Goal: Task Accomplishment & Management: Use online tool/utility

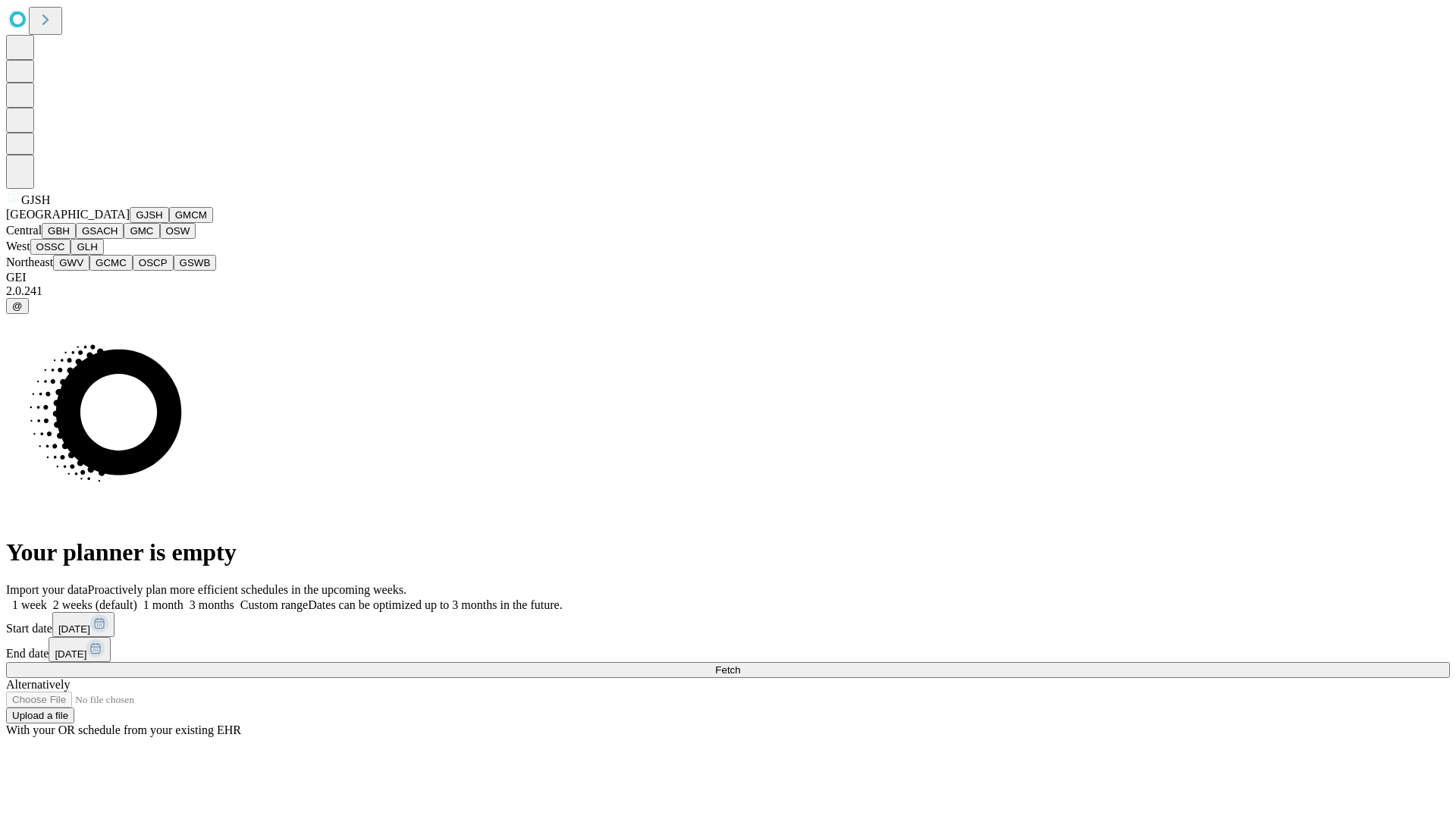
click at [130, 223] on button "GJSH" at bounding box center [149, 215] width 40 height 16
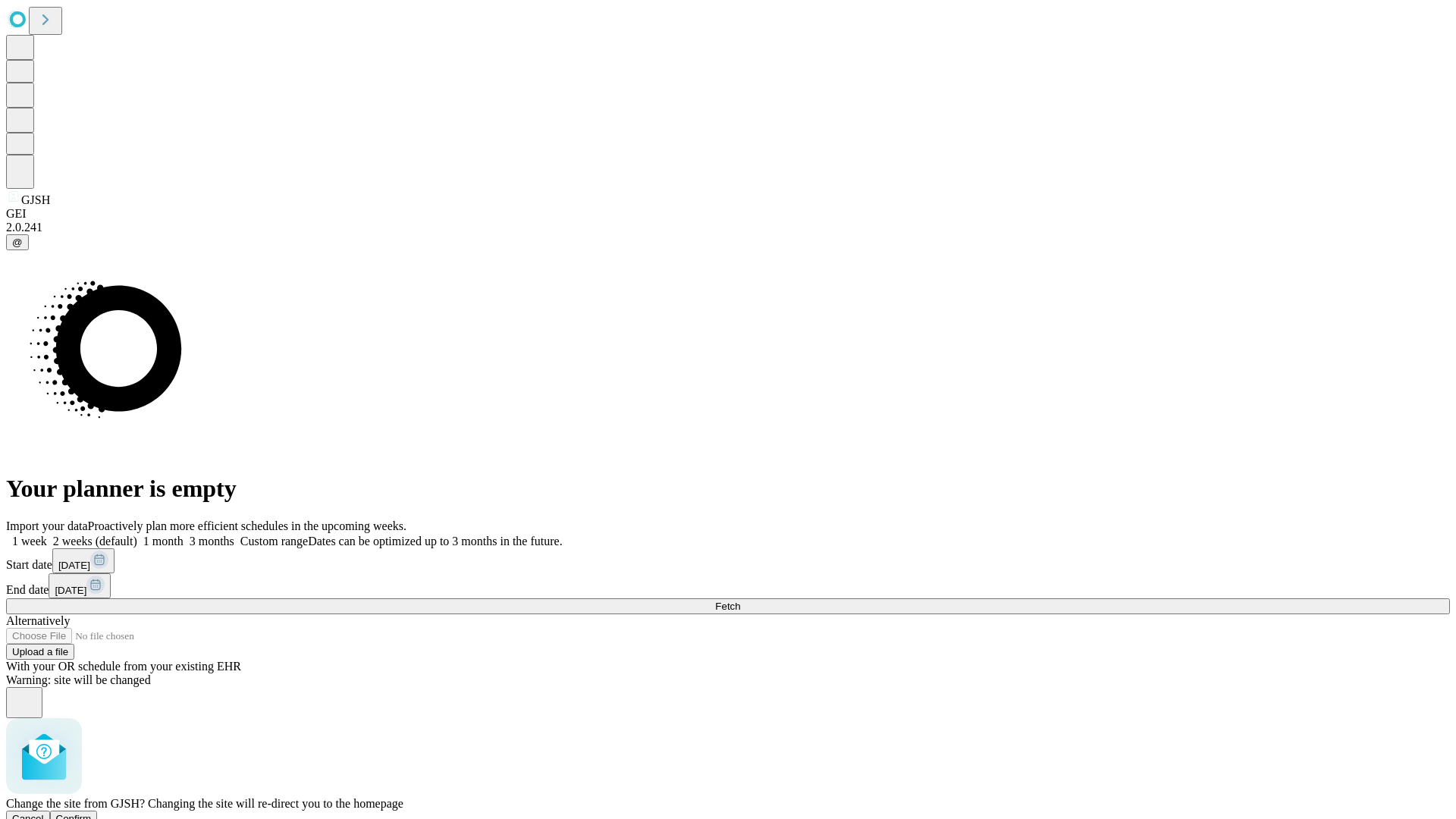
click at [91, 813] on span "Confirm" at bounding box center [74, 818] width 36 height 11
click at [47, 534] on label "1 week" at bounding box center [26, 541] width 41 height 13
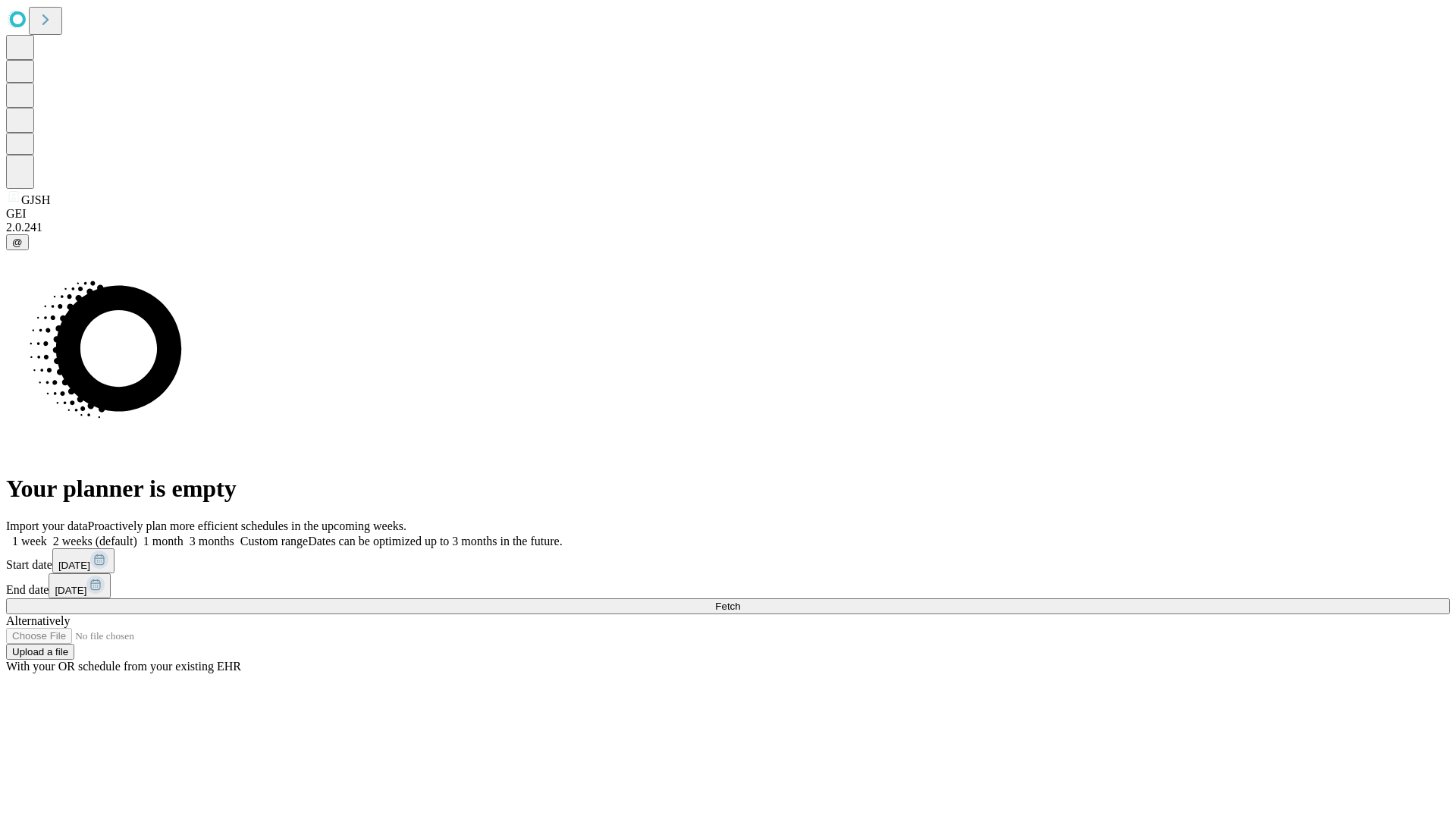
click at [740, 600] on span "Fetch" at bounding box center [727, 606] width 25 height 11
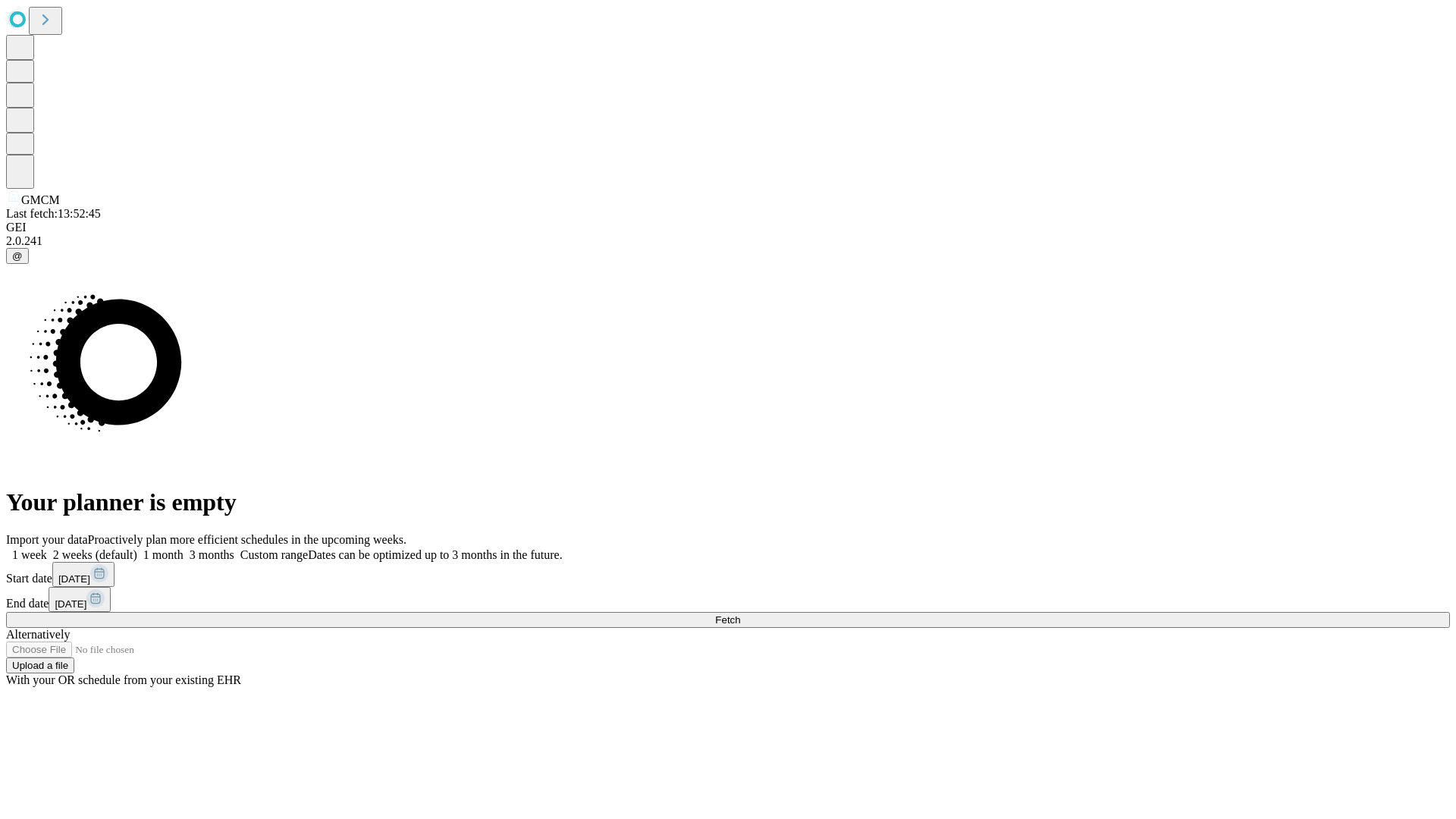
click at [740, 614] on span "Fetch" at bounding box center [727, 619] width 25 height 11
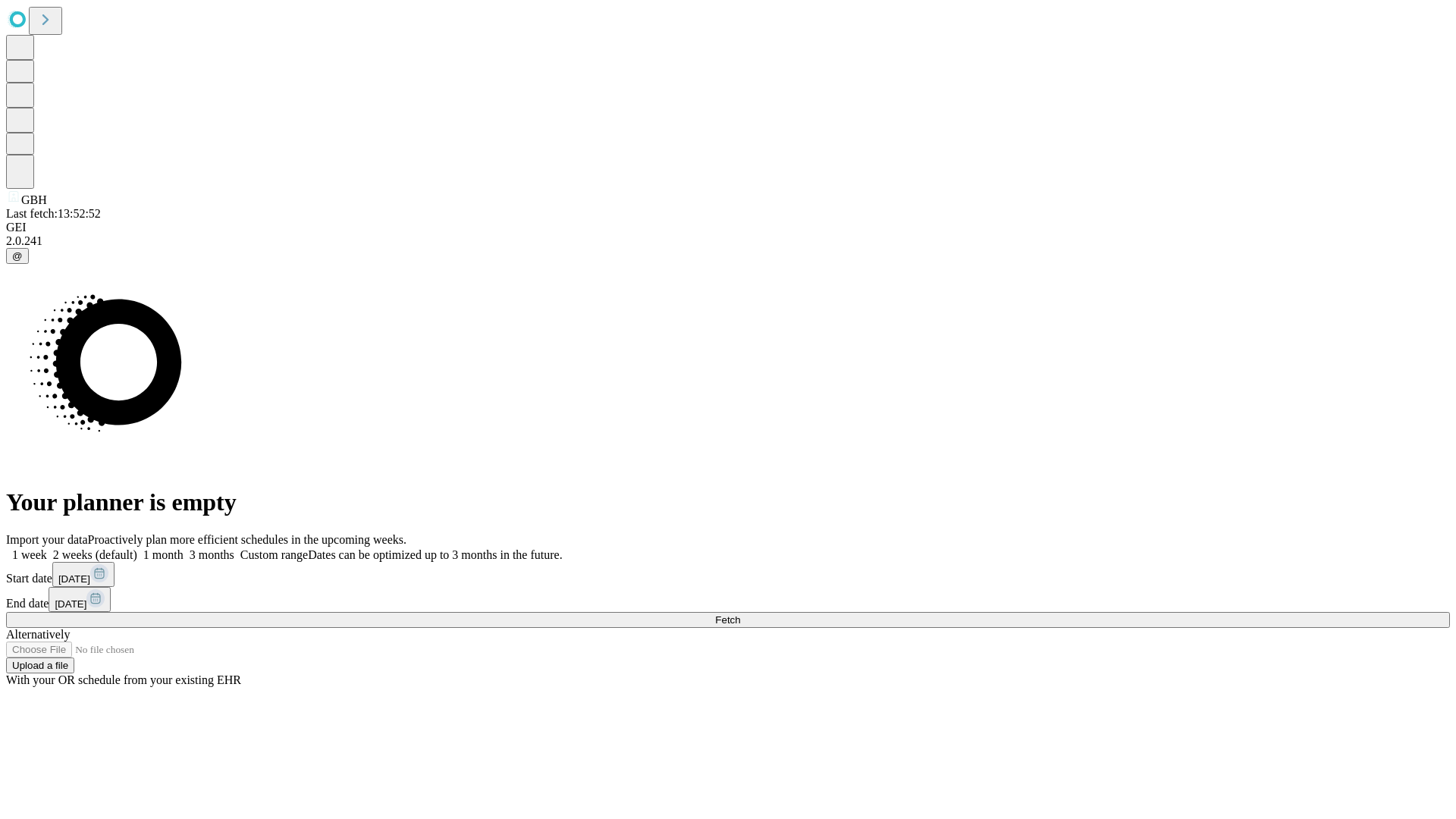
click at [47, 548] on label "1 week" at bounding box center [26, 554] width 41 height 13
click at [740, 614] on span "Fetch" at bounding box center [727, 619] width 25 height 11
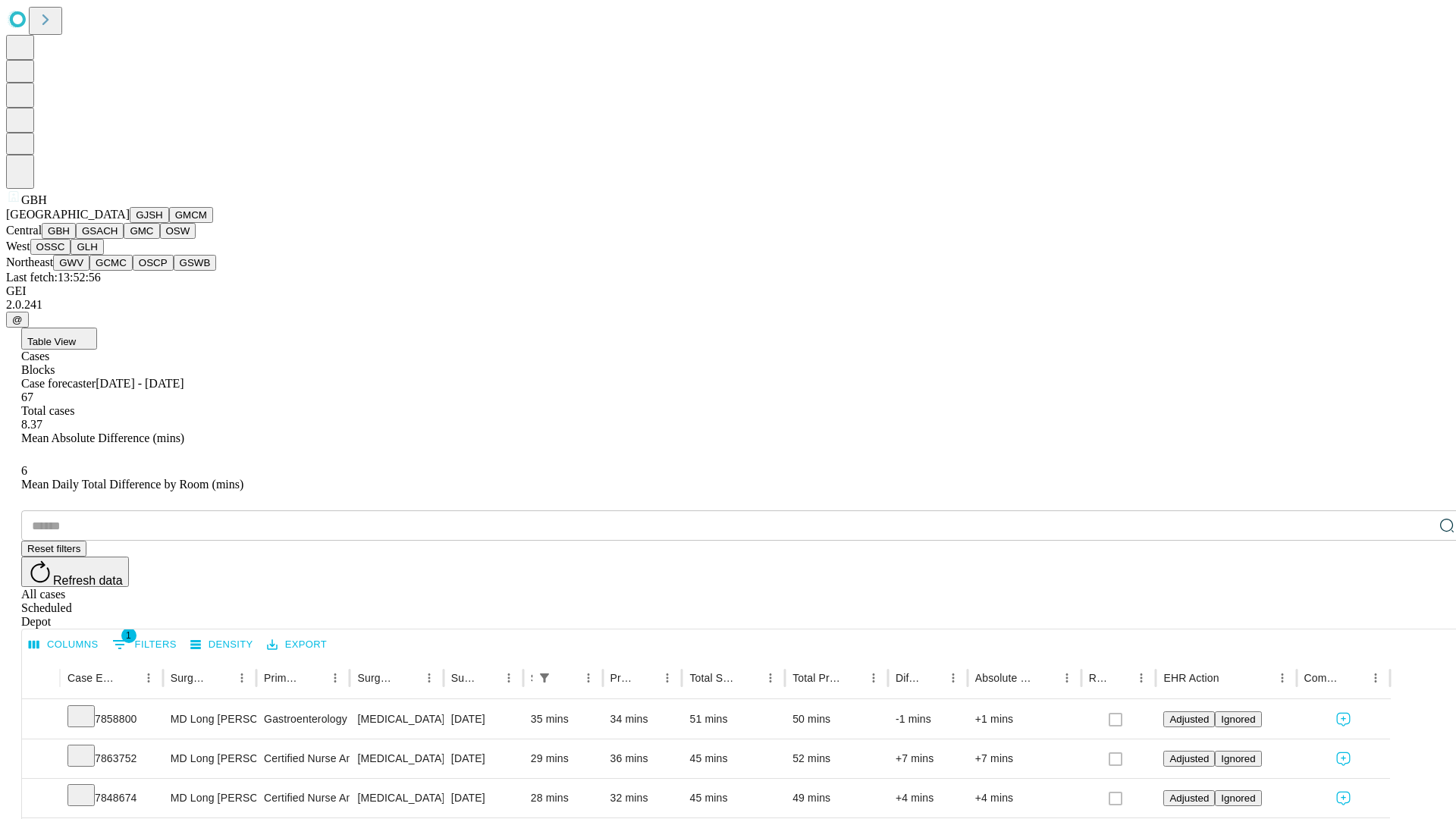
click at [118, 239] on button "GSACH" at bounding box center [99, 231] width 48 height 16
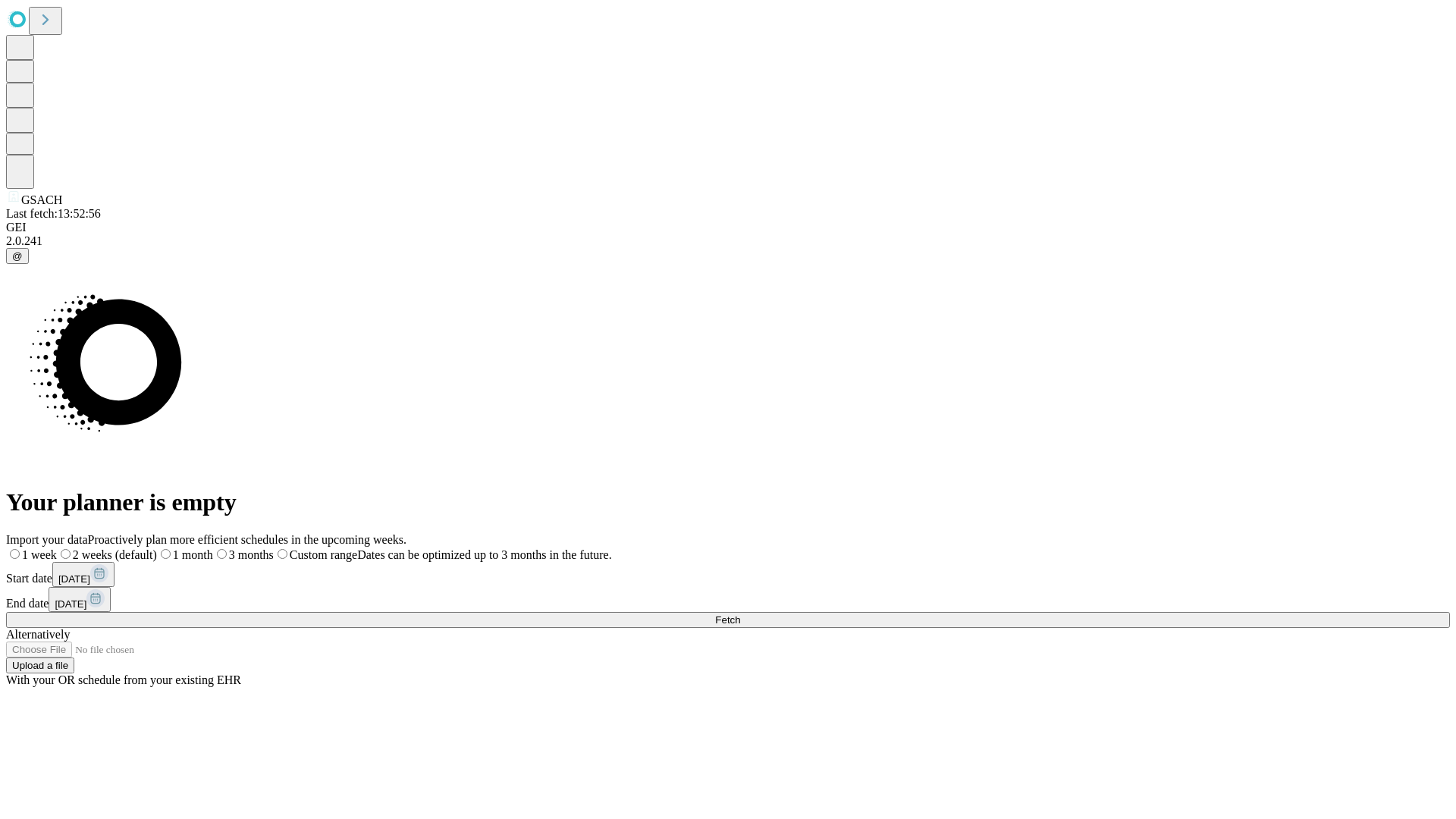
click at [57, 548] on label "1 week" at bounding box center [32, 554] width 51 height 13
click at [740, 614] on span "Fetch" at bounding box center [727, 619] width 25 height 11
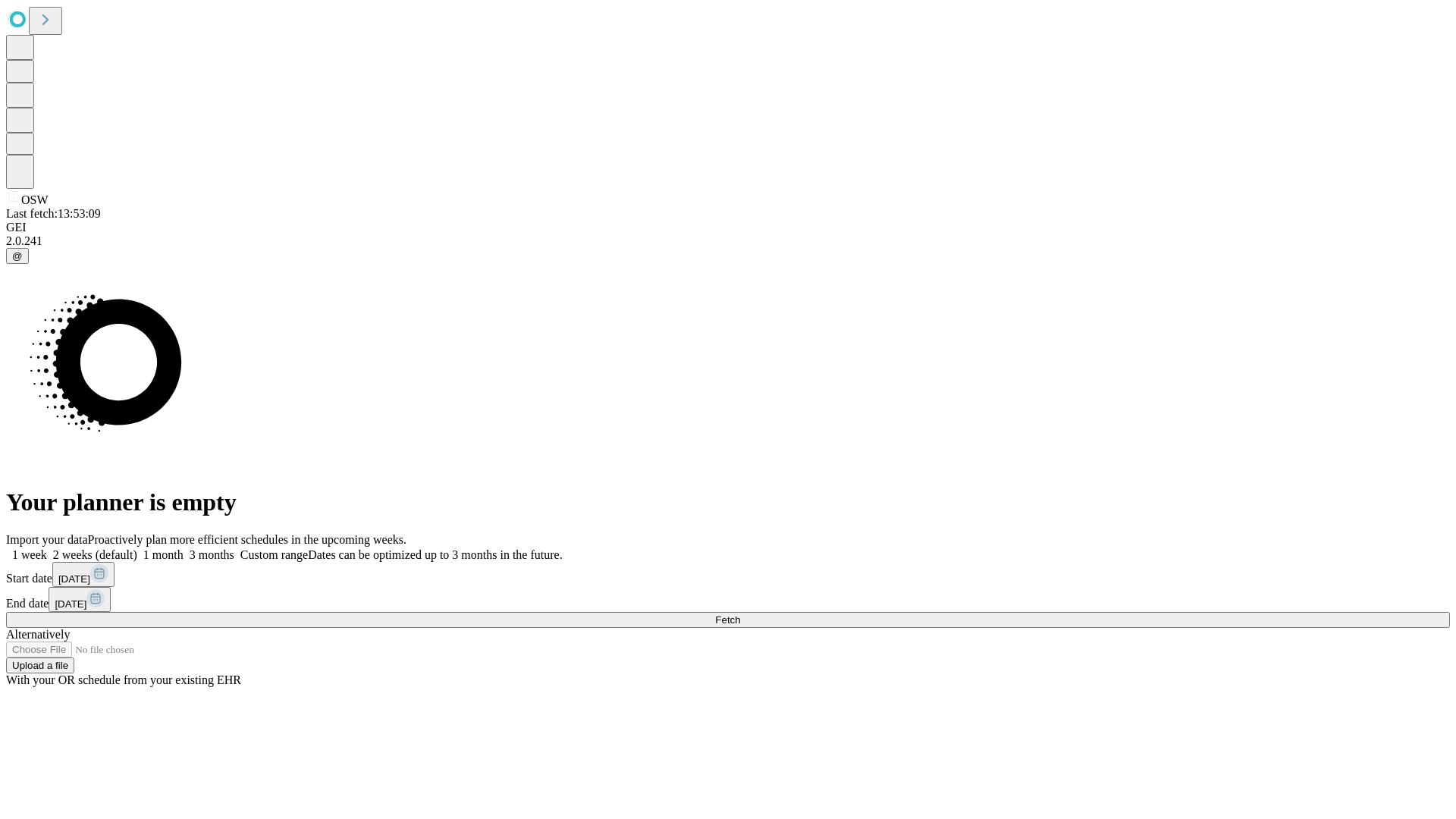
click at [47, 548] on label "1 week" at bounding box center [26, 554] width 41 height 13
click at [740, 614] on span "Fetch" at bounding box center [727, 619] width 25 height 11
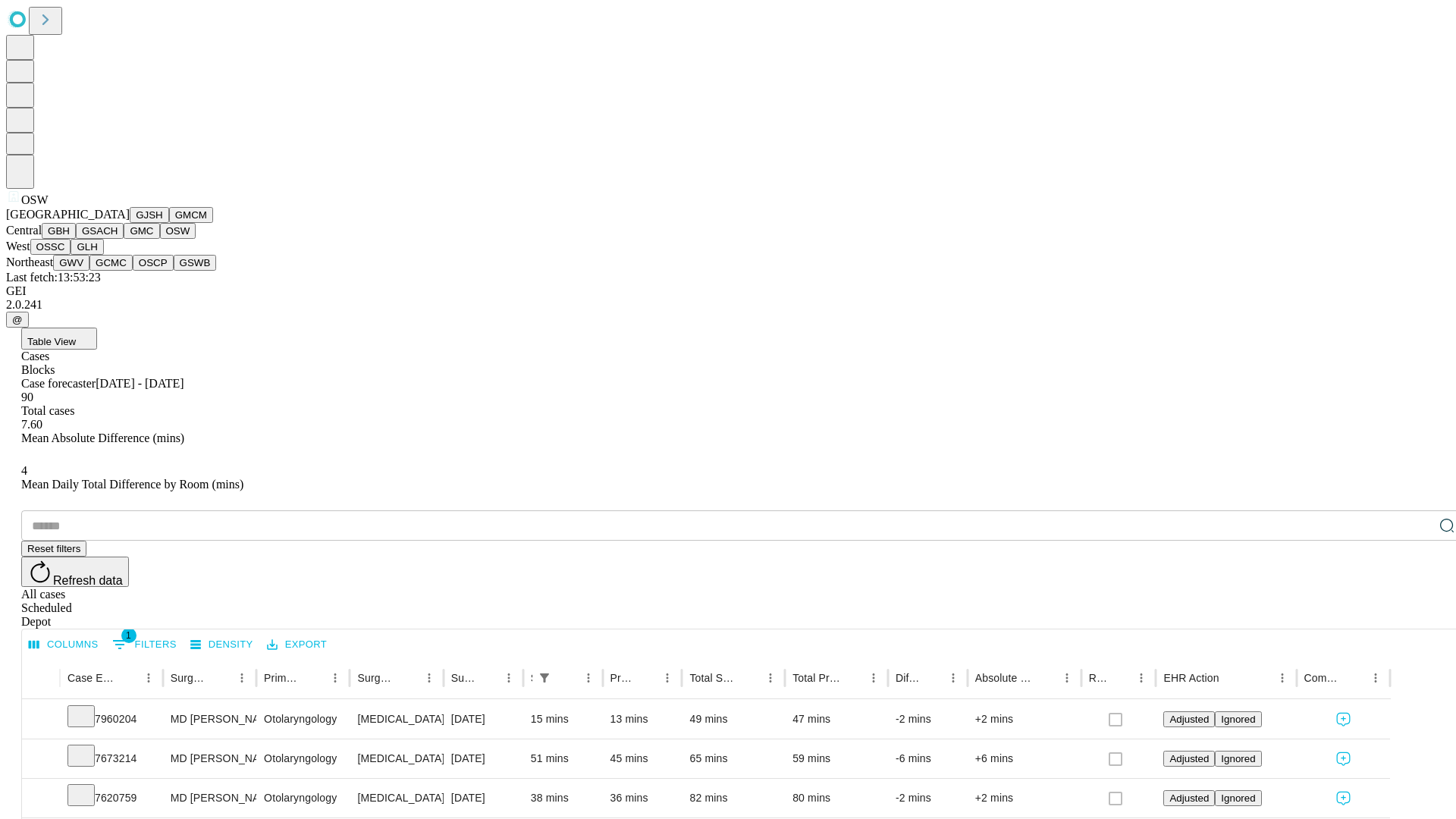
click at [72, 254] on button "OSSC" at bounding box center [50, 246] width 41 height 16
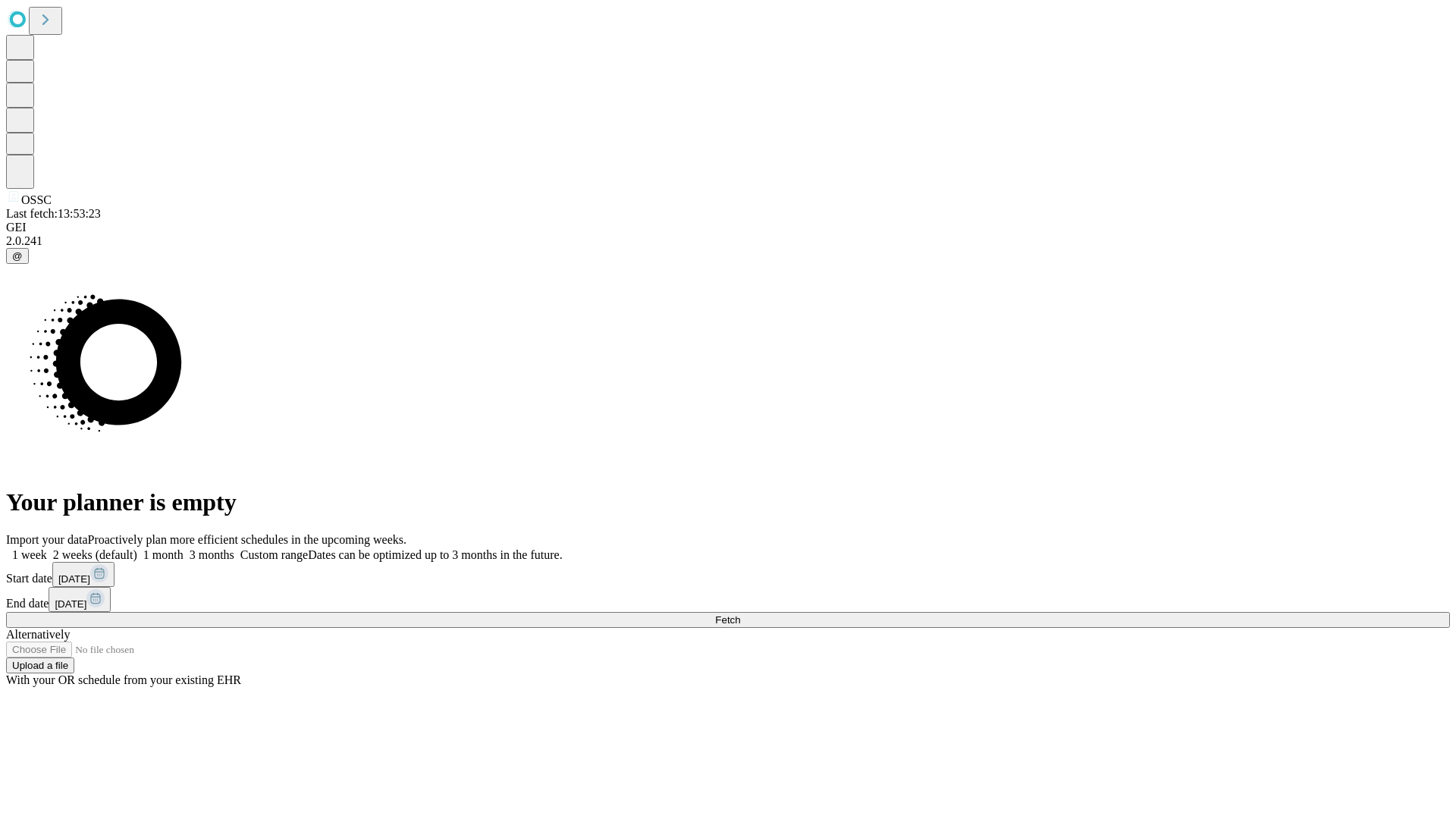
click at [47, 548] on label "1 week" at bounding box center [26, 554] width 41 height 13
click at [740, 614] on span "Fetch" at bounding box center [727, 619] width 25 height 11
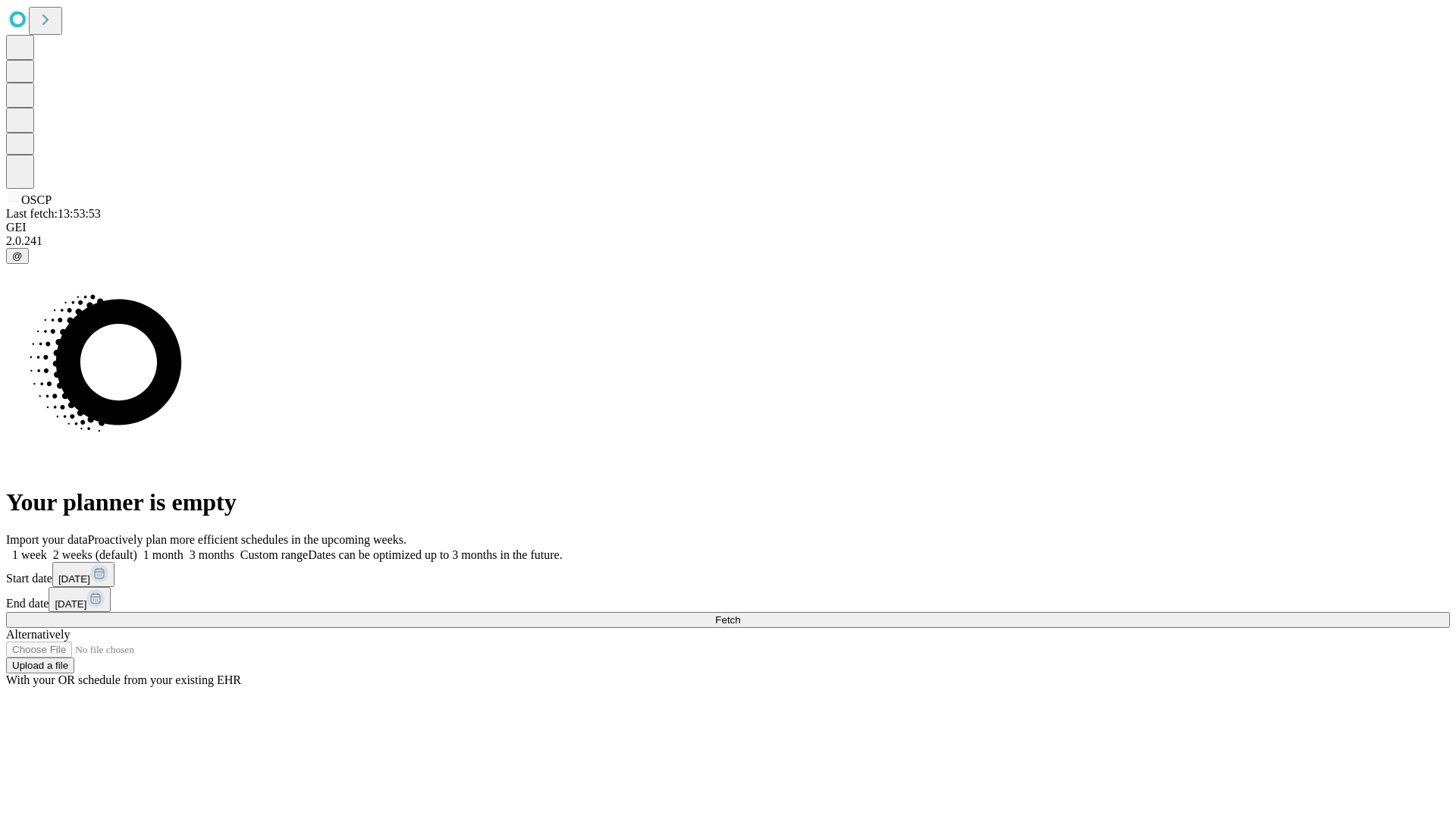
click at [47, 548] on label "1 week" at bounding box center [26, 554] width 41 height 13
click at [740, 614] on span "Fetch" at bounding box center [727, 619] width 25 height 11
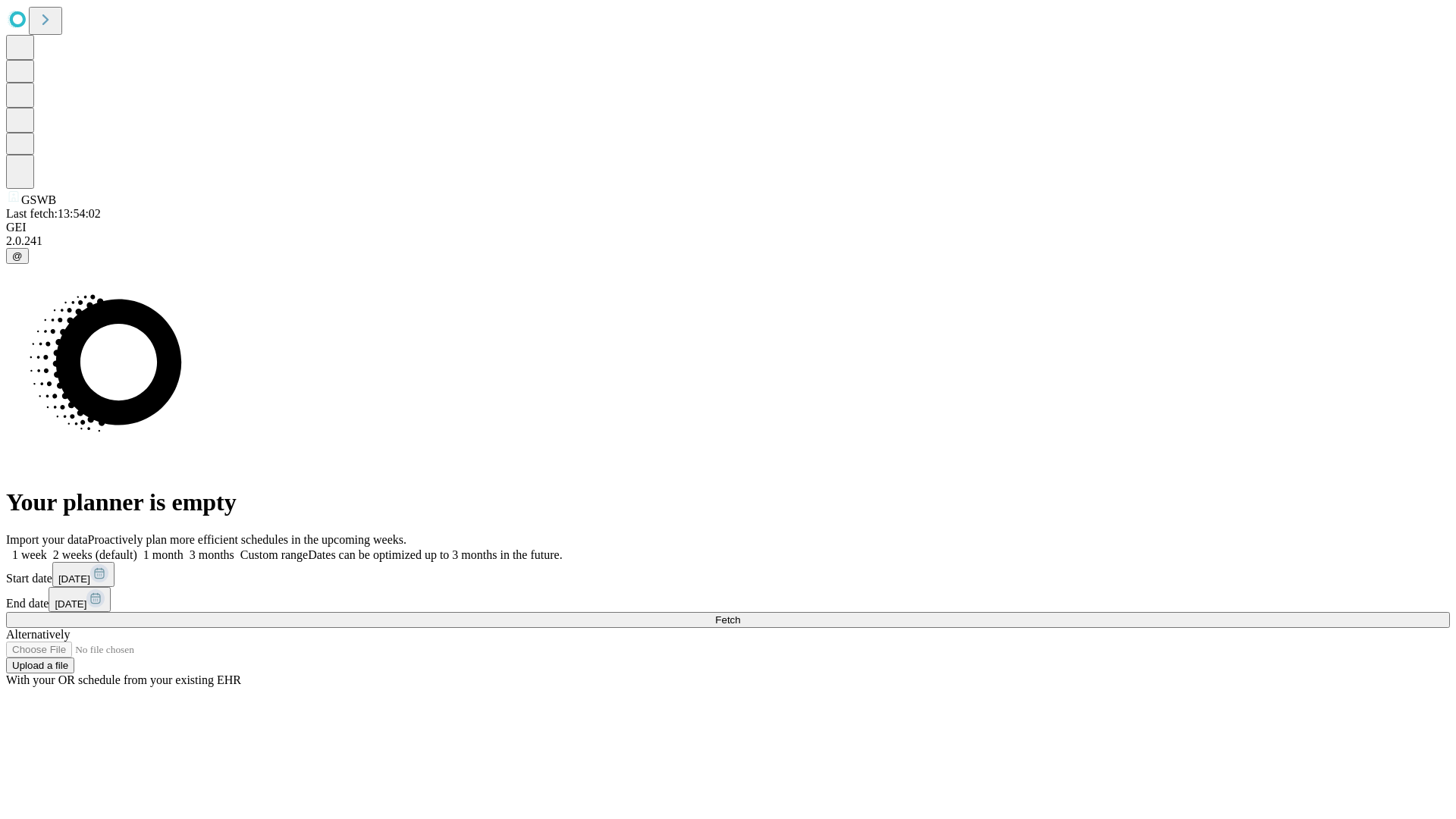
click at [47, 548] on label "1 week" at bounding box center [26, 554] width 41 height 13
click at [740, 614] on span "Fetch" at bounding box center [727, 619] width 25 height 11
